Goal: Information Seeking & Learning: Find specific page/section

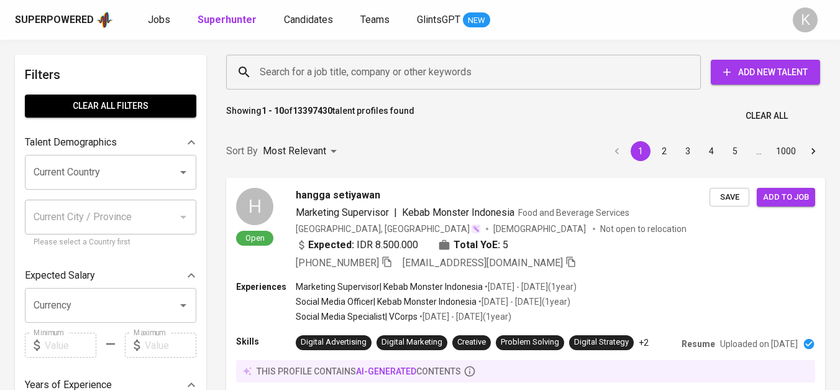
click at [402, 63] on input "Search for a job title, company or other keywords" at bounding box center [467, 72] width 420 height 24
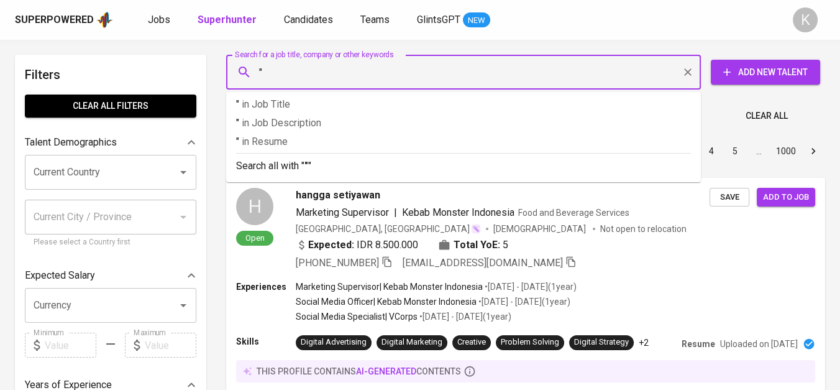
paste input "advance cargo trans [GEOGRAPHIC_DATA]"
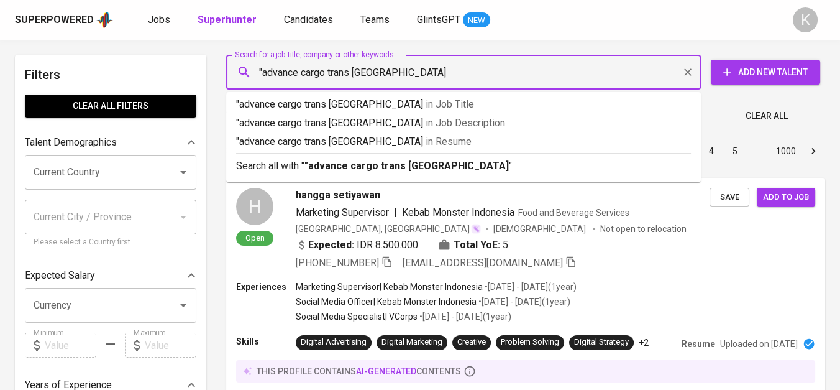
drag, startPoint x: 413, startPoint y: 83, endPoint x: 439, endPoint y: 83, distance: 26.1
click at [439, 83] on input ""advance cargo trans [GEOGRAPHIC_DATA]" at bounding box center [467, 72] width 420 height 24
type input ""advance cargo trans""
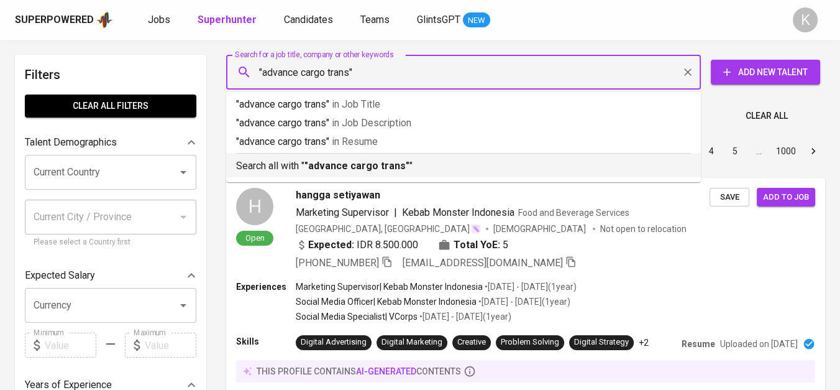
click at [408, 176] on li "Search all with " "advance cargo trans" "" at bounding box center [463, 165] width 475 height 24
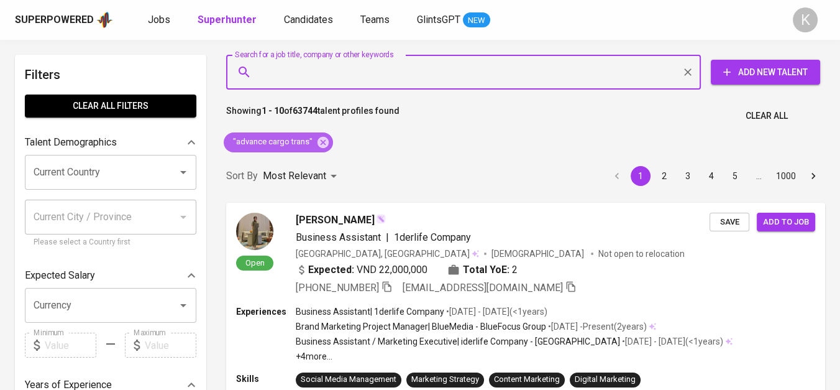
drag, startPoint x: 321, startPoint y: 142, endPoint x: 354, endPoint y: 14, distance: 132.4
click at [321, 142] on icon at bounding box center [323, 143] width 14 height 14
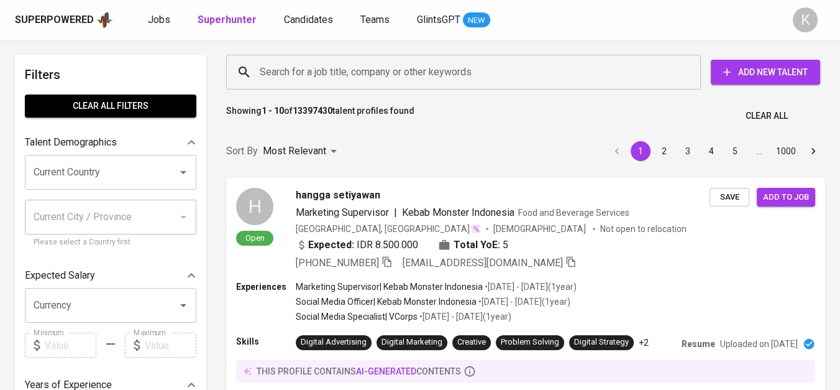
click at [328, 72] on input "Search for a job title, company or other keywords" at bounding box center [467, 72] width 420 height 24
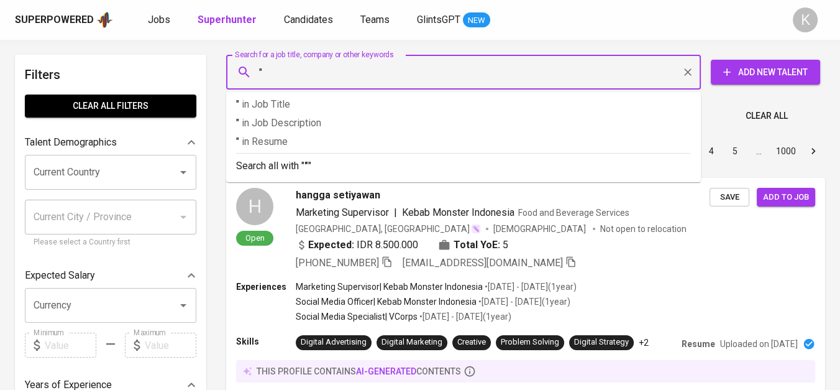
paste input "ENERGI ACEH SEJAHTERA"
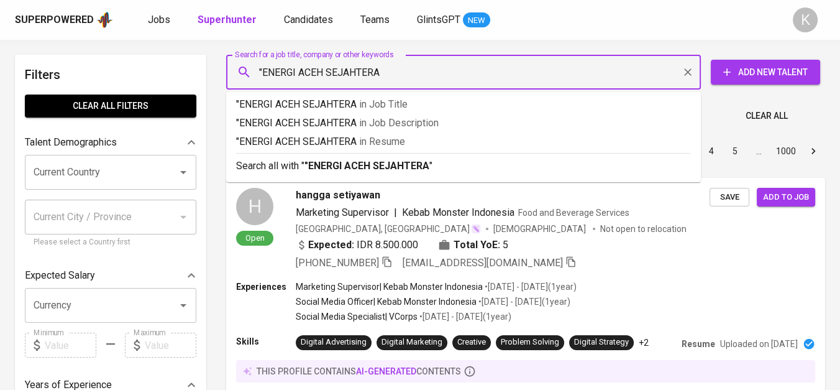
type input ""ENERGI ACEH SEJAHTERA""
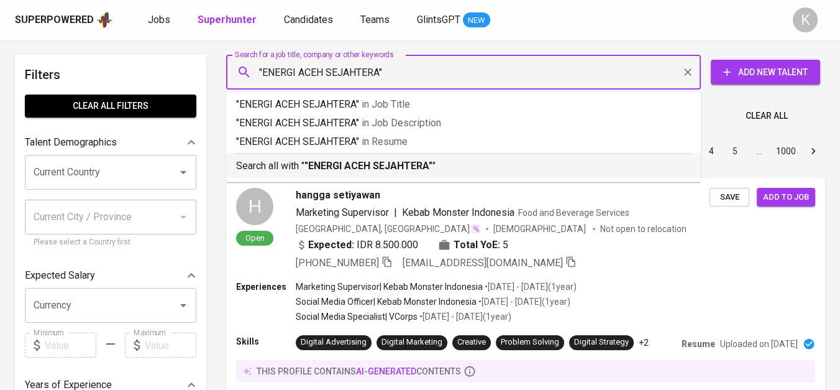
click at [364, 168] on b ""ENERGI ACEH SEJAHTERA"" at bounding box center [369, 166] width 128 height 12
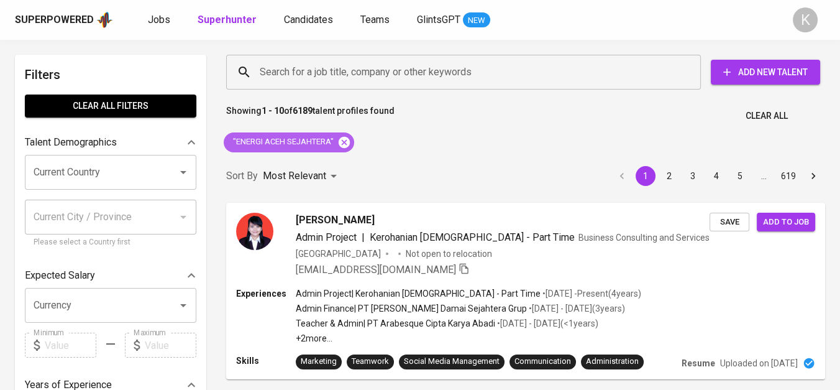
click at [342, 145] on icon at bounding box center [344, 141] width 11 height 11
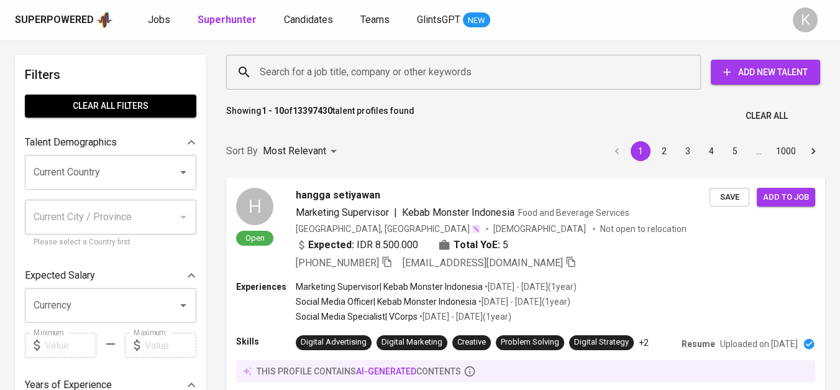
click at [313, 82] on input "Search for a job title, company or other keywords" at bounding box center [467, 72] width 420 height 24
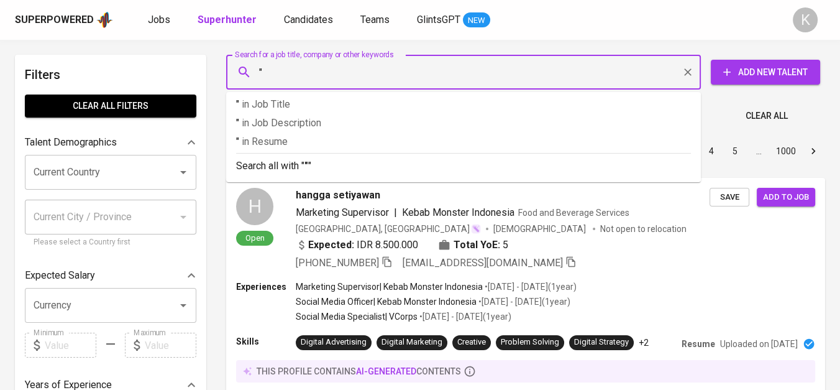
paste input "Lima Sekawan Logistik Jelambar"
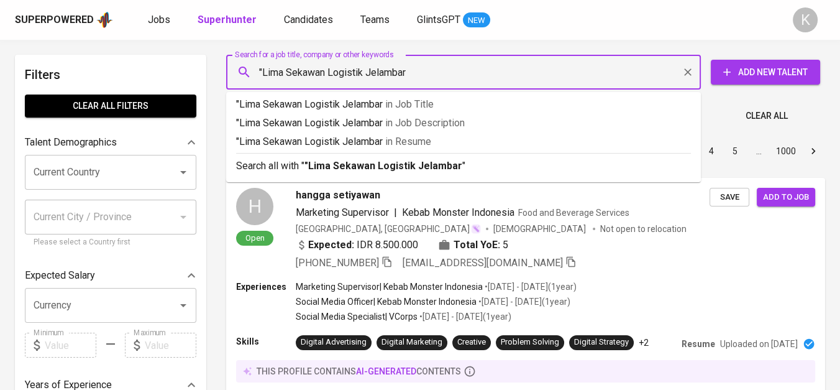
type input ""Lima Sekawan Logistik Jelambar""
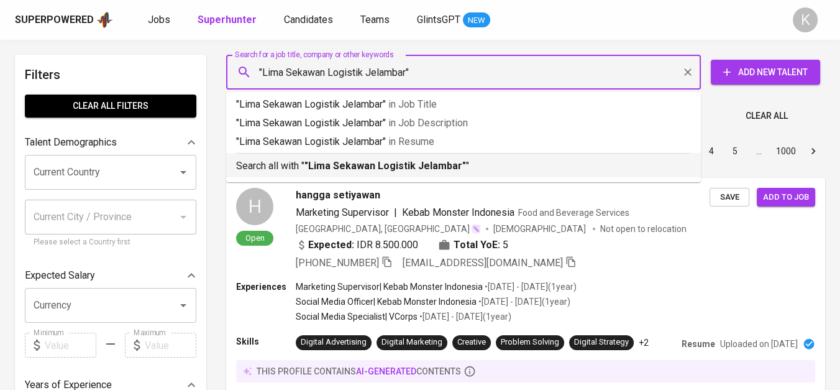
click at [378, 162] on b ""Lima Sekawan Logistik Jelambar"" at bounding box center [386, 166] width 162 height 12
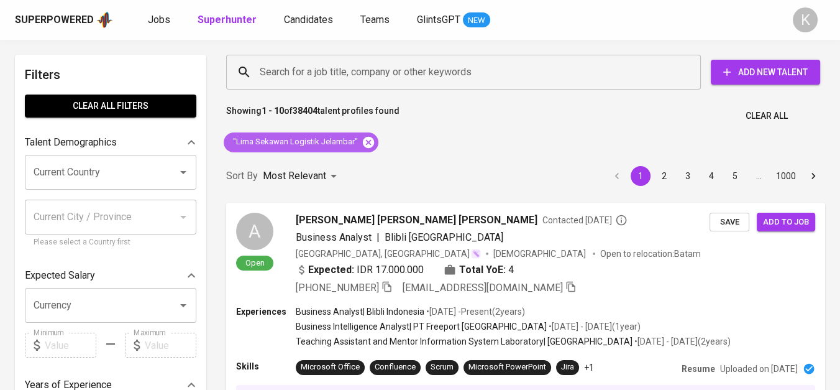
click at [366, 142] on icon at bounding box center [369, 143] width 14 height 14
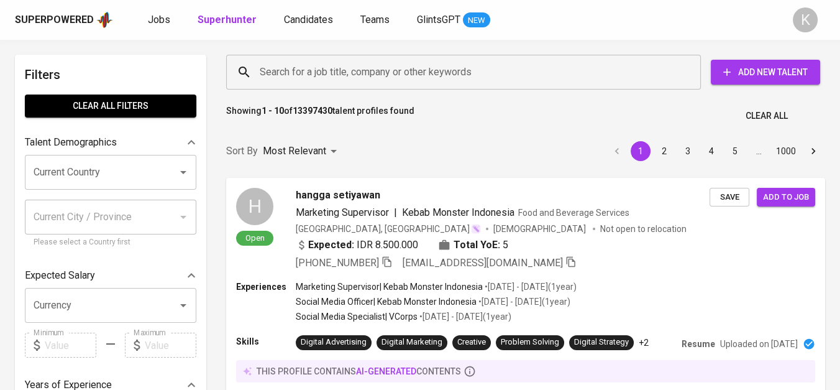
click at [307, 70] on input "Search for a job title, company or other keywords" at bounding box center [467, 72] width 420 height 24
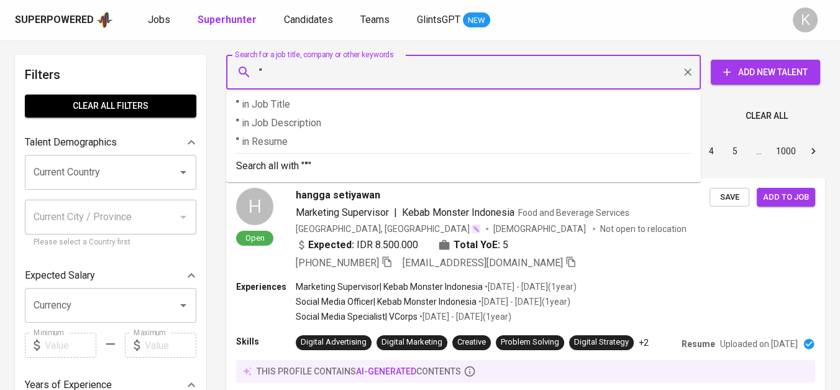
paste input "PT. NV Munchar"
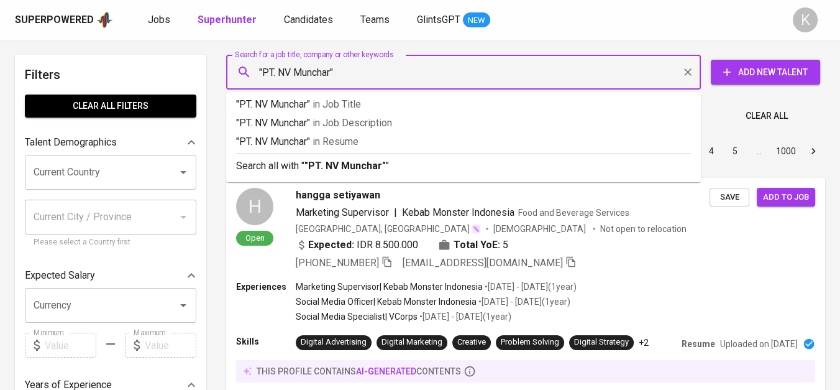
drag, startPoint x: 295, startPoint y: 66, endPoint x: 262, endPoint y: 69, distance: 32.5
click at [262, 69] on input ""PT. NV Munchar"" at bounding box center [467, 72] width 420 height 24
type input ""Munchar""
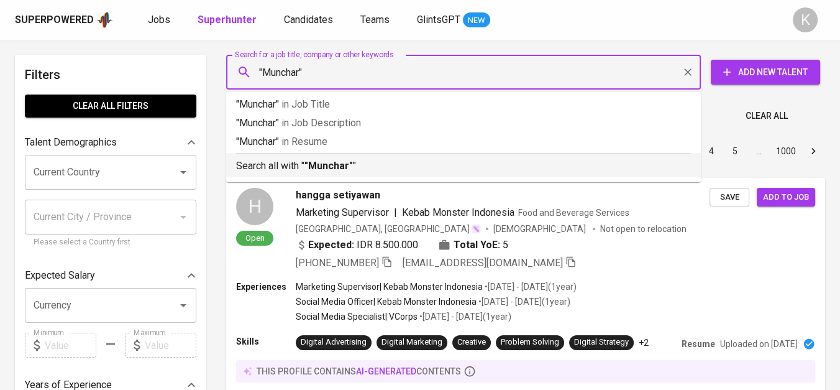
click at [359, 166] on p "Search all with " "Munchar" "" at bounding box center [463, 165] width 455 height 15
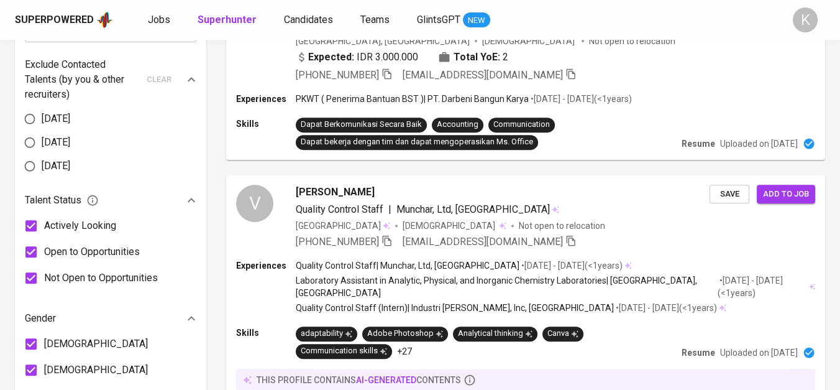
scroll to position [264, 0]
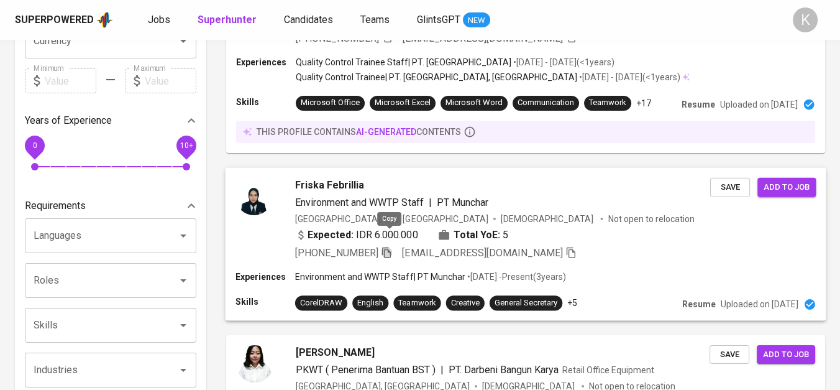
click at [391, 246] on icon "button" at bounding box center [386, 251] width 11 height 11
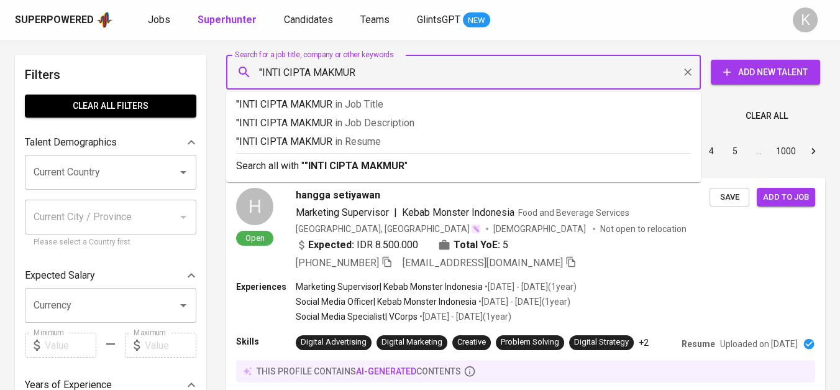
type input ""INTI CIPTA MAKMUR""
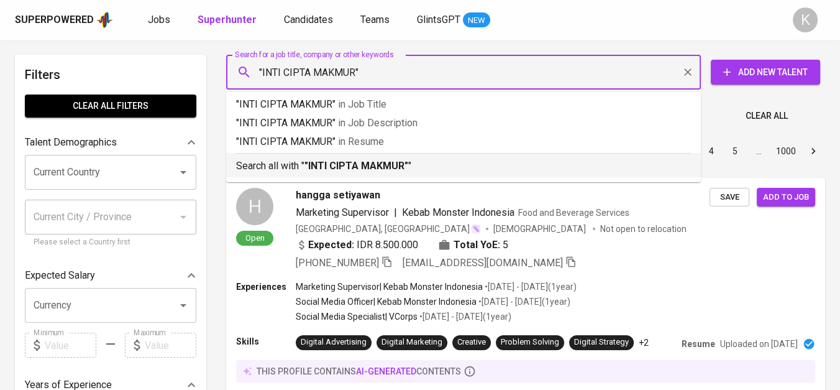
click at [401, 170] on b ""INTI CIPTA MAKMUR"" at bounding box center [357, 166] width 104 height 12
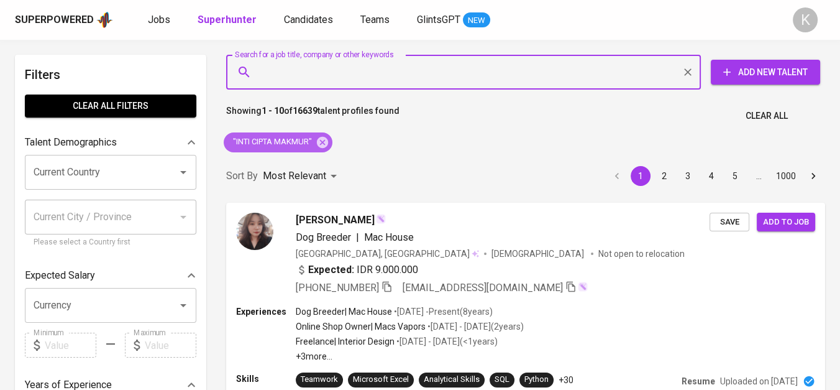
click at [328, 144] on icon at bounding box center [322, 141] width 11 height 11
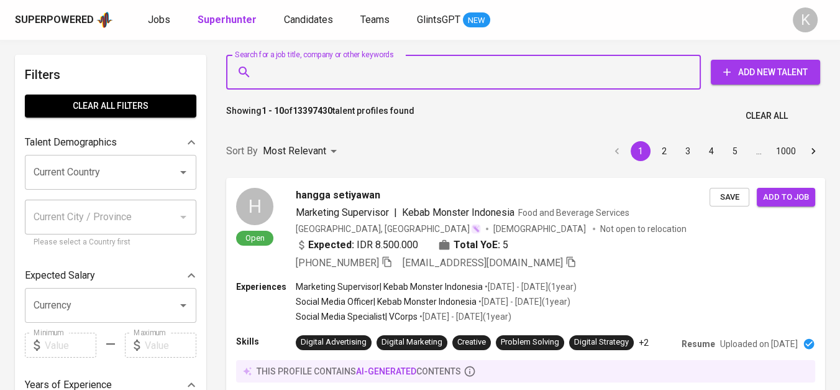
click at [321, 65] on input "Search for a job title, company or other keywords" at bounding box center [467, 72] width 420 height 24
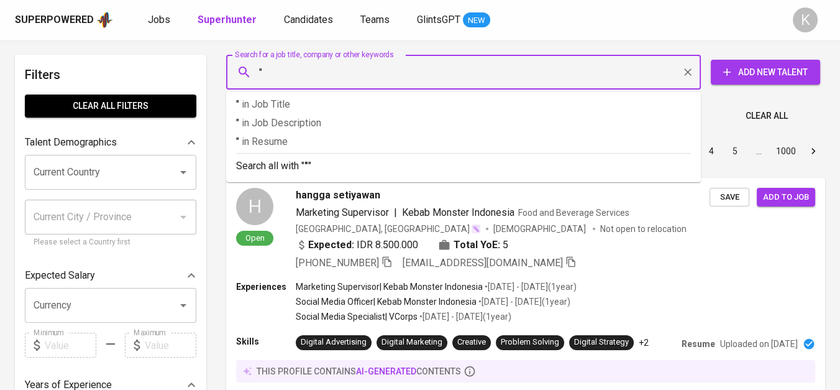
paste input "HARAPAN JAYA GLOBALINDO"
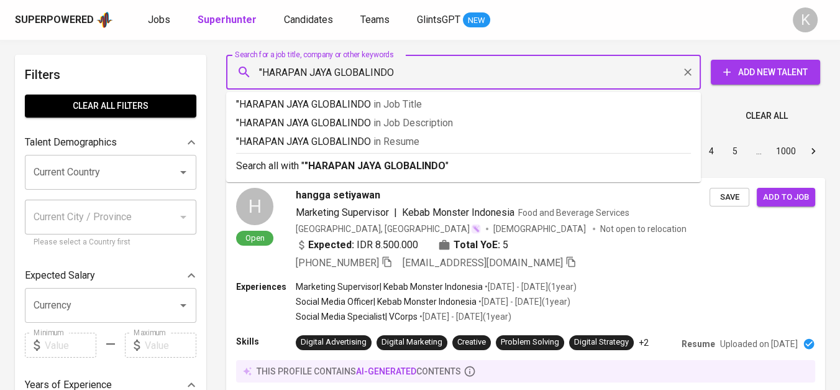
type input ""HARAPAN JAYA GLOBALINDO""
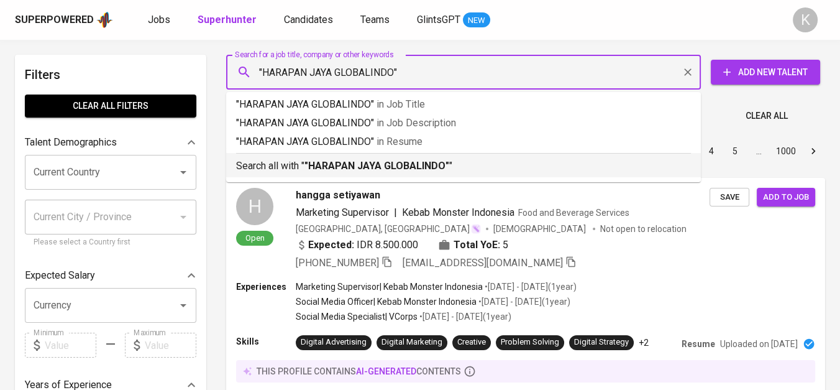
drag, startPoint x: 354, startPoint y: 158, endPoint x: 451, endPoint y: 7, distance: 178.6
click at [355, 158] on p "Search all with " "HARAPAN JAYA GLOBALINDO" "" at bounding box center [463, 165] width 455 height 15
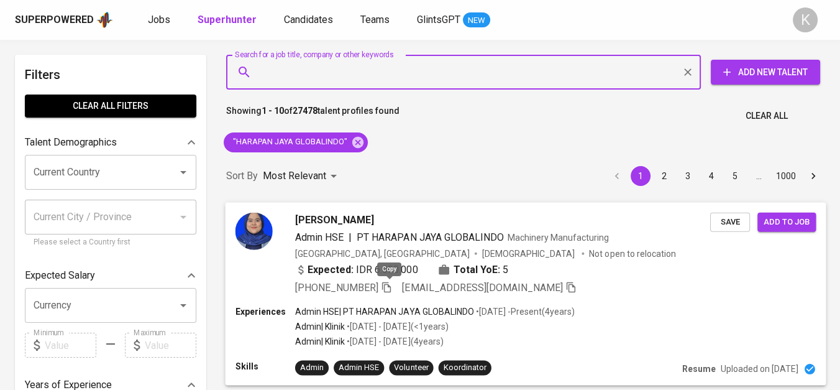
click at [387, 285] on icon "button" at bounding box center [386, 287] width 9 height 11
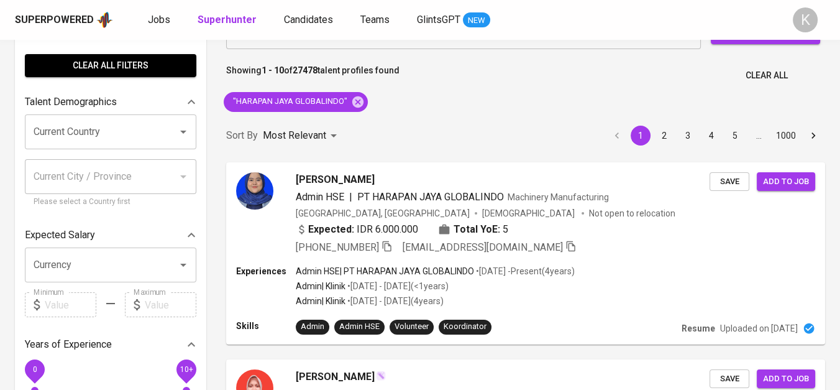
scroll to position [69, 0]
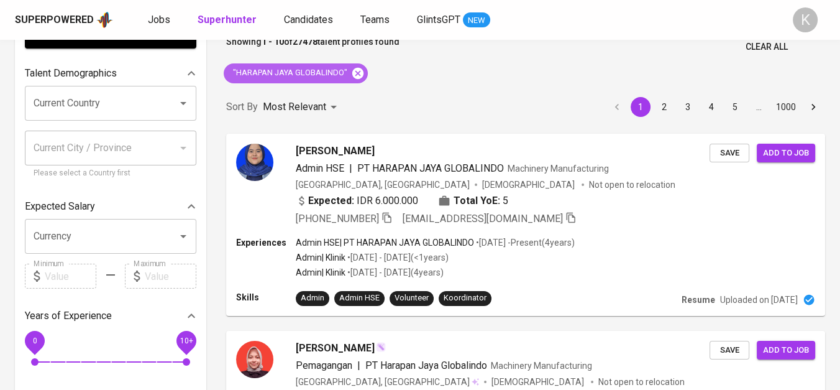
click at [361, 73] on icon at bounding box center [357, 72] width 11 height 11
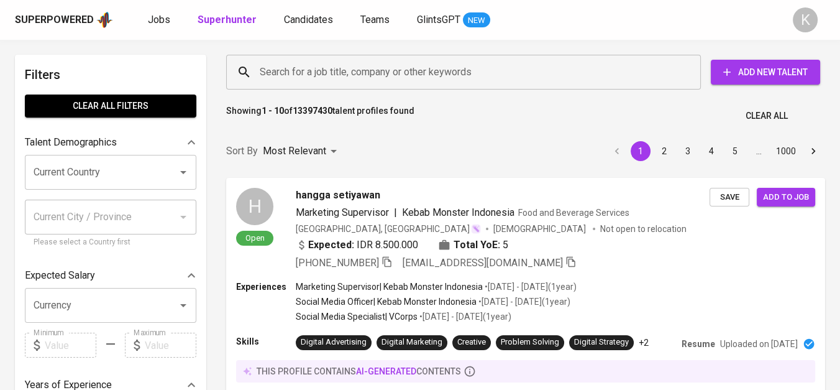
click at [359, 67] on input "Search for a job title, company or other keywords" at bounding box center [467, 72] width 420 height 24
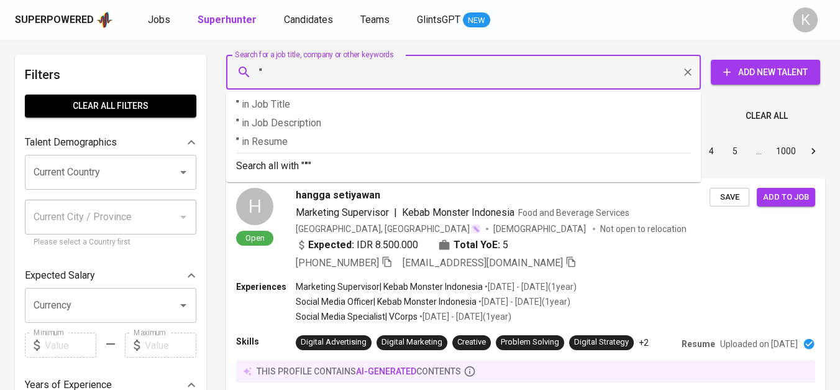
paste input "Coppal Utama Indonesia Manufacturing"
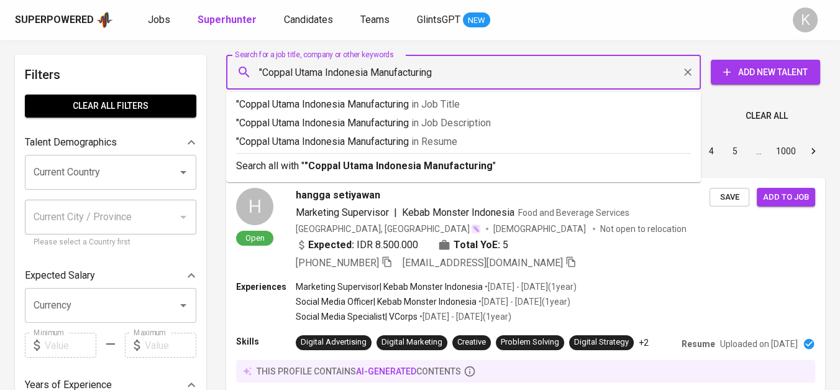
type input ""Coppal Utama Indonesia Manufacturing""
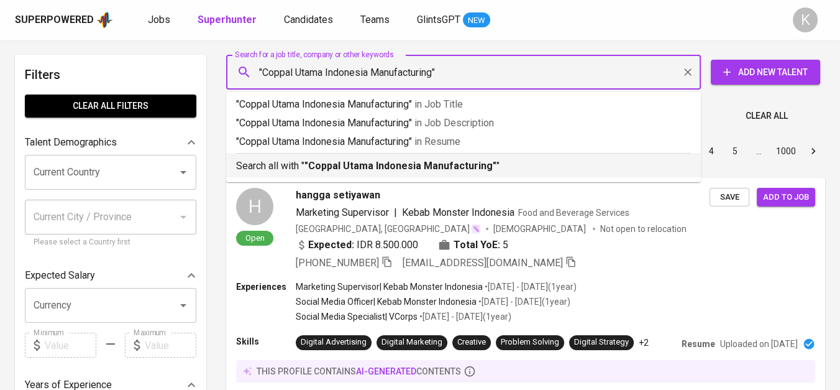
click at [413, 167] on b ""Coppal Utama Indonesia Manufacturing"" at bounding box center [401, 166] width 192 height 12
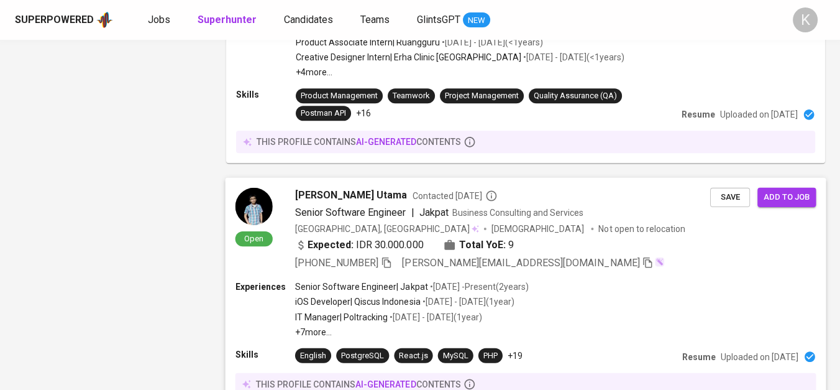
scroll to position [1996, 0]
